Goal: Communication & Community: Answer question/provide support

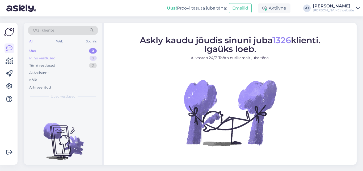
click at [46, 60] on div "Minu vestlused" at bounding box center [42, 58] width 26 height 5
click at [35, 50] on div "Uus" at bounding box center [32, 50] width 7 height 5
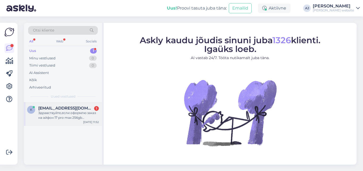
click at [48, 109] on span "[EMAIL_ADDRESS][DOMAIN_NAME]" at bounding box center [65, 108] width 55 height 5
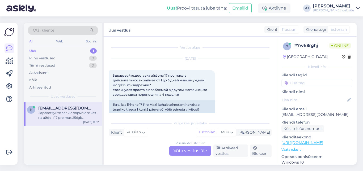
scroll to position [197, 0]
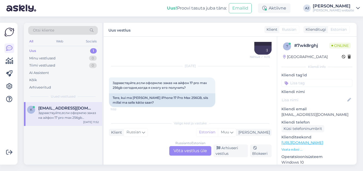
click at [179, 150] on div "Russian to Estonian Võta vestlus üle" at bounding box center [190, 151] width 42 height 10
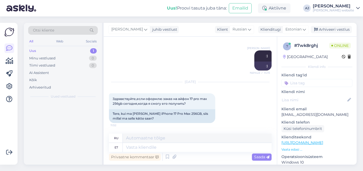
scroll to position [181, 0]
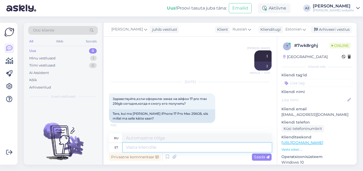
click at [139, 146] on textarea at bounding box center [197, 147] width 149 height 9
type textarea "Tere"
type textarea "Привет"
type textarea "Tere päevast"
type textarea "Добрый день"
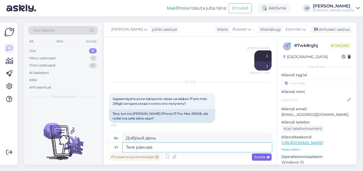
type textarea "Tere päevast"
click at [259, 157] on span "Saada" at bounding box center [261, 157] width 15 height 5
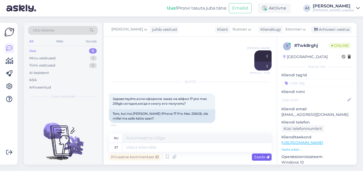
scroll to position [212, 0]
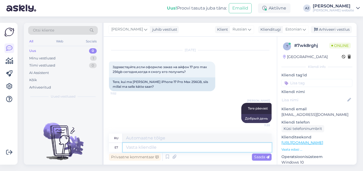
click at [138, 148] on textarea at bounding box center [197, 147] width 149 height 9
type textarea "Oktoobri"
type textarea "Октябрь"
type textarea "Oktoobri te"
type textarea "Октябрь т"
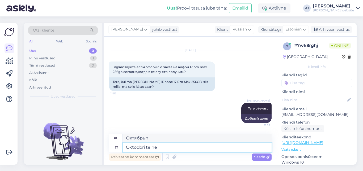
type textarea "Oktoobri teine n"
type textarea "Второе октября"
type textarea "Oktoobri teine nädal,"
type textarea "Вторая неделя октября,"
type textarea "Oktoobri teine nädal"
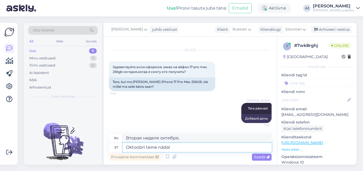
type textarea "Вторая неделя октября"
type textarea "Oktoobri teine nädal"
click at [266, 158] on span "Saada" at bounding box center [261, 157] width 15 height 5
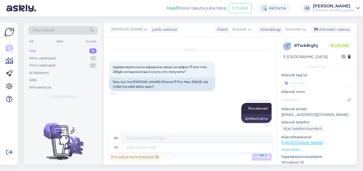
scroll to position [244, 0]
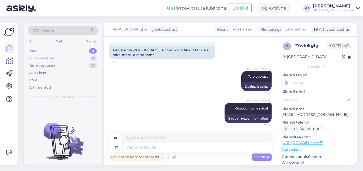
click at [41, 59] on div "Minu vestlused" at bounding box center [42, 58] width 26 height 5
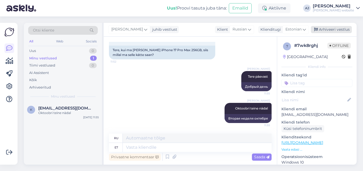
click at [335, 29] on div "Arhiveeri vestlus" at bounding box center [331, 29] width 41 height 7
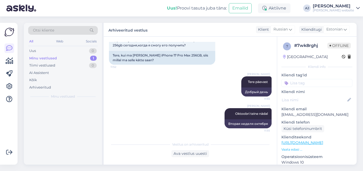
scroll to position [239, 0]
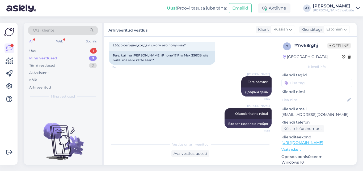
click at [45, 59] on div "Minu vestlused" at bounding box center [43, 58] width 28 height 5
click at [32, 51] on div "Uus" at bounding box center [32, 50] width 7 height 5
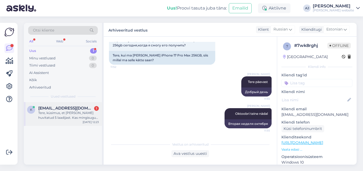
click at [56, 110] on span "[EMAIL_ADDRESS][DOMAIN_NAME]" at bounding box center [65, 108] width 55 height 5
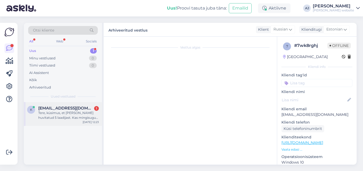
scroll to position [146, 0]
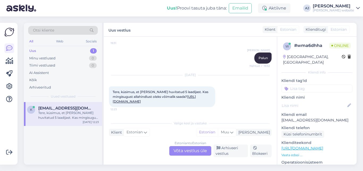
click at [178, 152] on div "Estonian to Estonian Võta vestlus üle" at bounding box center [190, 151] width 42 height 10
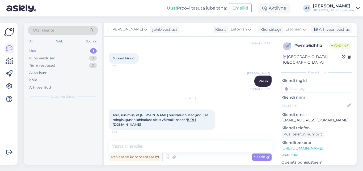
scroll to position [123, 0]
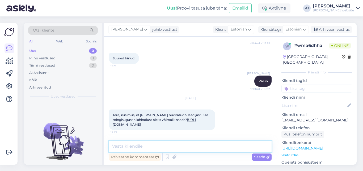
click at [124, 148] on textarea at bounding box center [190, 146] width 163 height 11
type textarea "Tere"
click at [258, 157] on span "Saada" at bounding box center [261, 157] width 15 height 5
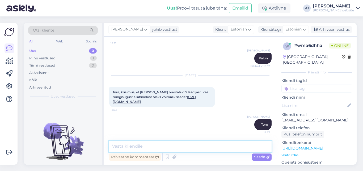
click at [123, 145] on textarea at bounding box center [190, 146] width 163 height 11
type textarea "Ainult esinduses kohapeal tasudes sularahas"
click at [259, 160] on div "Saada" at bounding box center [262, 157] width 20 height 7
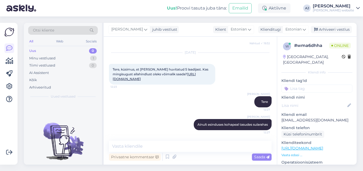
scroll to position [169, 0]
click at [129, 146] on textarea at bounding box center [190, 146] width 163 height 11
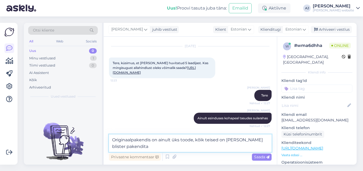
scroll to position [203, 0]
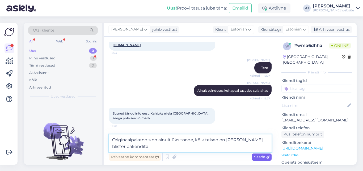
type textarea "Originaalpakendis on ainult üks toode, kõik teised on [PERSON_NAME] blister pak…"
click at [258, 156] on span "Saada" at bounding box center [261, 157] width 15 height 5
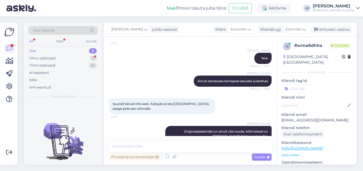
scroll to position [224, 0]
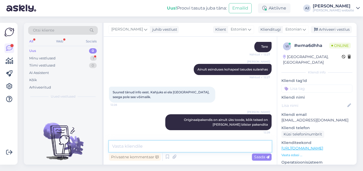
click at [126, 145] on textarea at bounding box center [190, 146] width 163 height 11
type textarea "Siis kahjuks ei saa allahindlust pakkuda."
click at [258, 155] on div "Saada" at bounding box center [262, 157] width 20 height 7
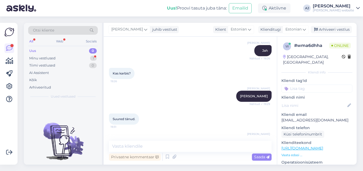
scroll to position [52, 0]
click at [44, 59] on div "Minu vestlused" at bounding box center [42, 58] width 26 height 5
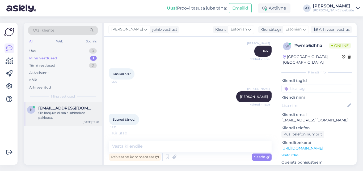
click at [46, 110] on span "[EMAIL_ADDRESS][DOMAIN_NAME]" at bounding box center [65, 108] width 55 height 5
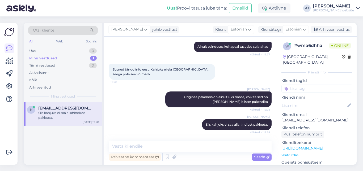
scroll to position [247, 0]
